Goal: Transaction & Acquisition: Obtain resource

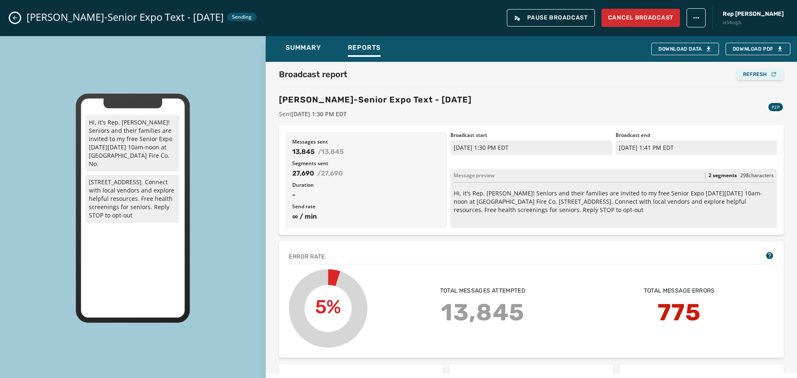
click at [750, 77] on div "Refresh" at bounding box center [760, 74] width 34 height 7
click at [17, 21] on button "Close admin drawer" at bounding box center [15, 18] width 10 height 10
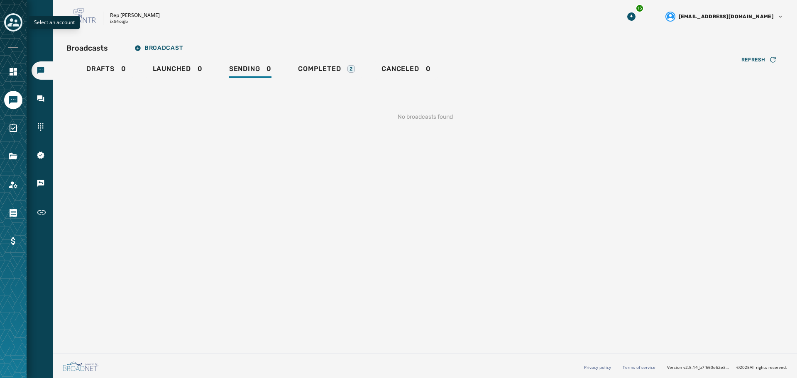
click at [12, 20] on icon "Toggle account select drawer" at bounding box center [13, 22] width 12 height 8
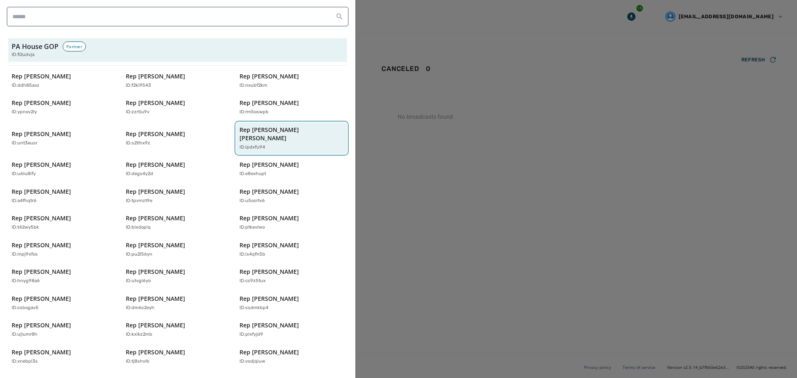
click at [268, 144] on div "ID: ipdxfu94" at bounding box center [288, 147] width 96 height 7
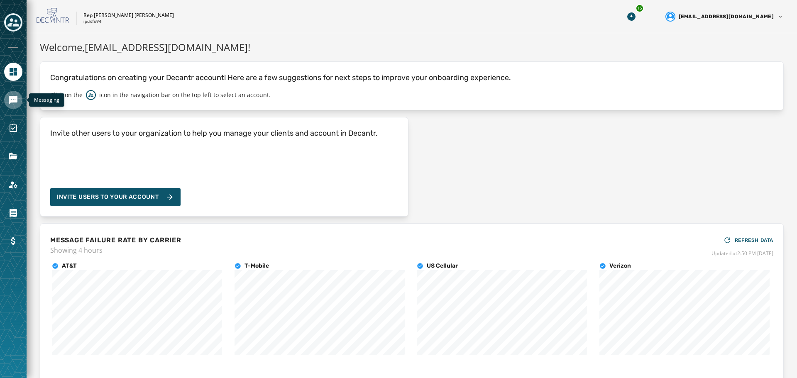
click at [11, 97] on icon "Navigate to Messaging" at bounding box center [13, 100] width 8 height 8
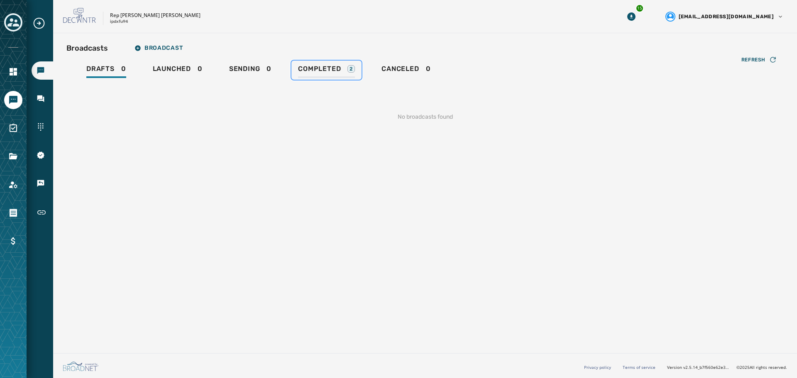
click at [329, 74] on div "Completed 2" at bounding box center [326, 71] width 57 height 13
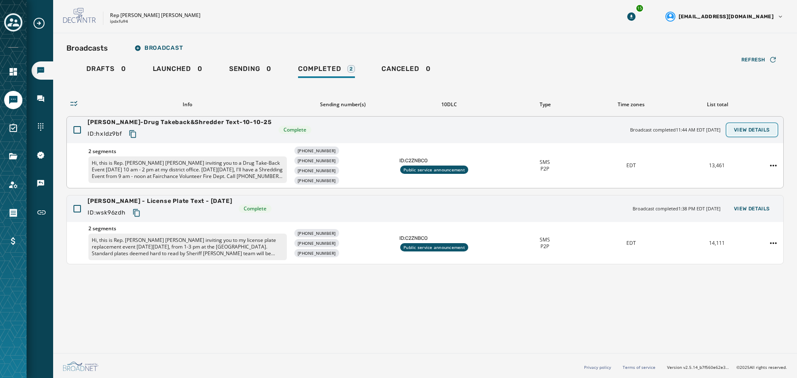
click at [760, 133] on button "View Details" at bounding box center [752, 130] width 49 height 12
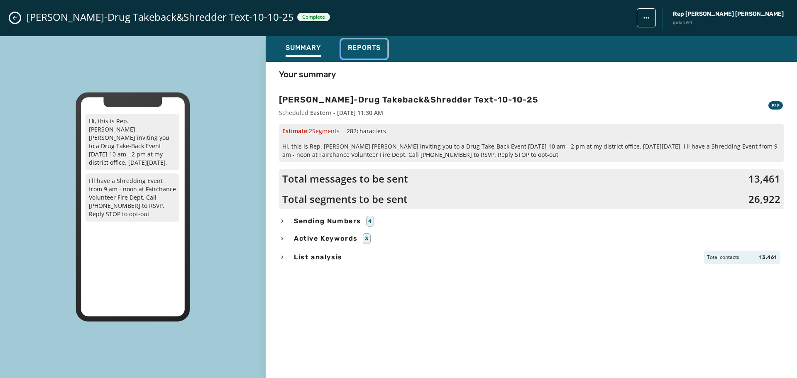
click at [376, 50] on span "Reports" at bounding box center [364, 48] width 33 height 8
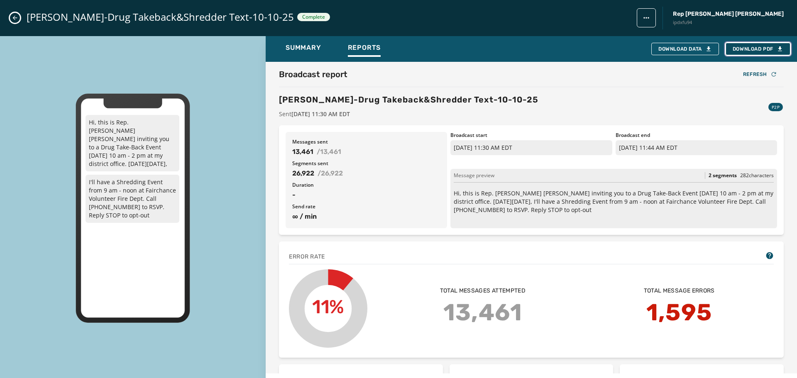
click at [742, 49] on span "Download PDF" at bounding box center [758, 49] width 51 height 7
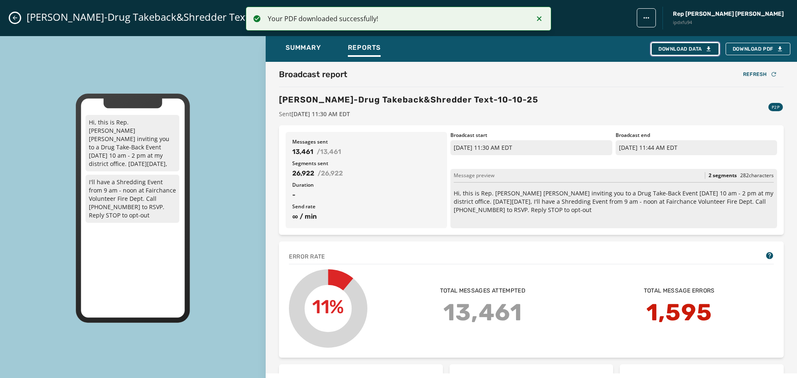
click at [685, 48] on div "Download Data" at bounding box center [686, 49] width 54 height 7
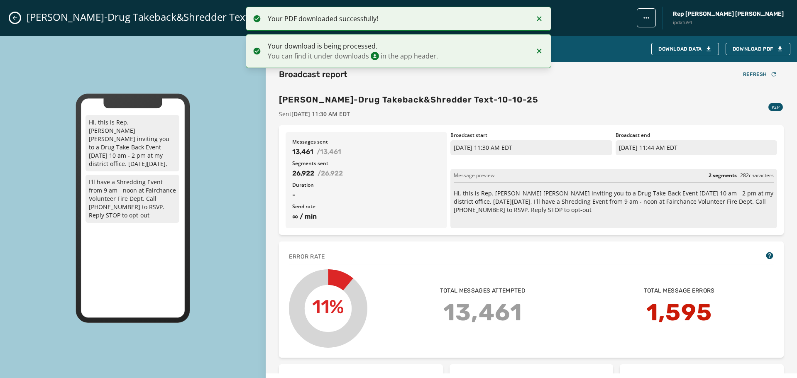
click at [17, 20] on icon "Close admin drawer" at bounding box center [15, 18] width 7 height 7
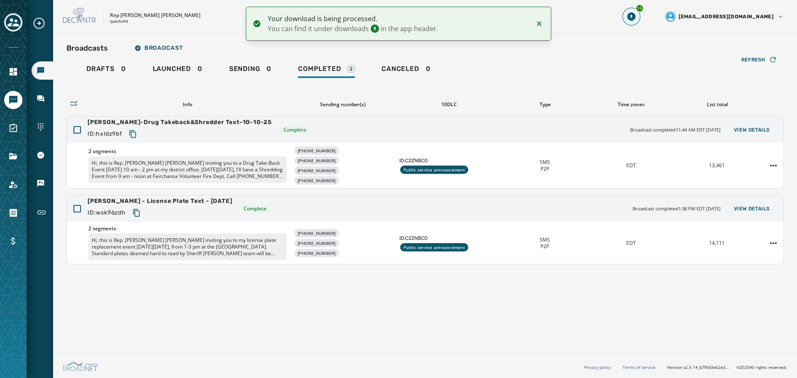
click at [636, 18] on icon "Download Menu" at bounding box center [631, 16] width 8 height 8
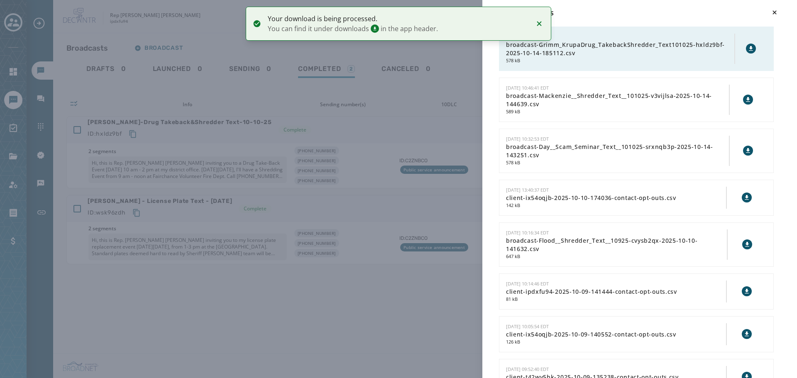
click at [749, 49] on icon at bounding box center [751, 48] width 4 height 5
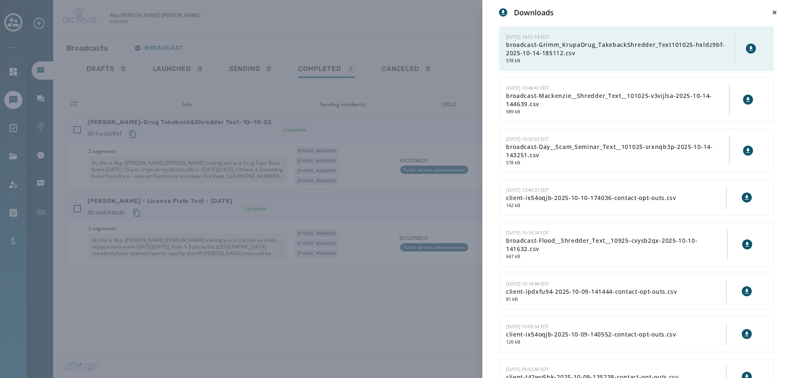
click at [382, 39] on div "Downloads [DATE] 14:51:14 EDT broadcast-Grimm_KrupaDrug_TakebackShredder_Text10…" at bounding box center [398, 189] width 797 height 378
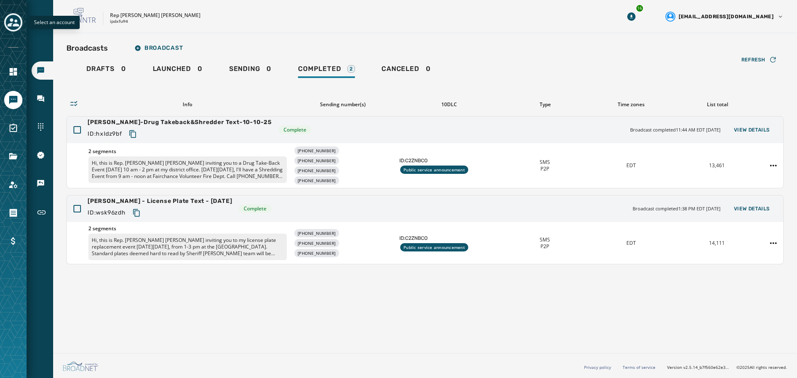
click at [14, 23] on icon "Toggle account select drawer" at bounding box center [13, 23] width 12 height 12
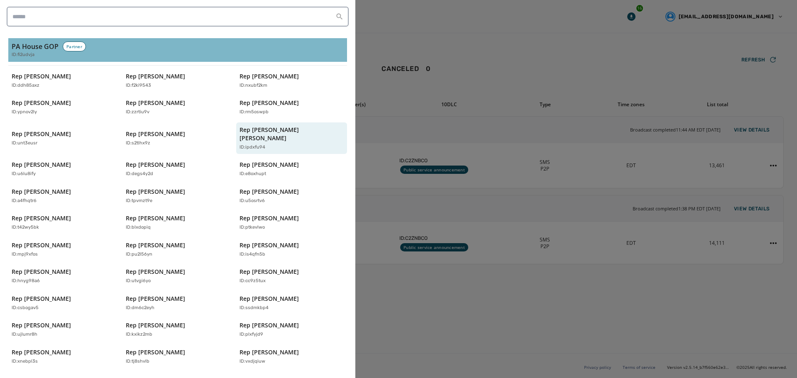
click at [26, 48] on h3 "PA House GOP" at bounding box center [35, 47] width 47 height 10
